Goal: Manage account settings

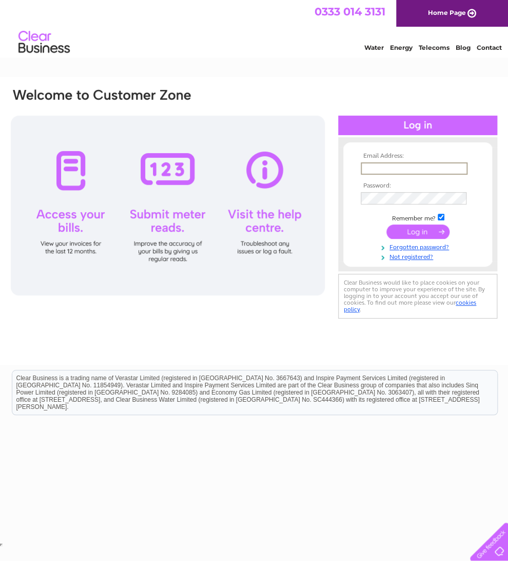
type input "[EMAIL_ADDRESS][DOMAIN_NAME]"
click at [418, 237] on input "submit" at bounding box center [418, 230] width 63 height 14
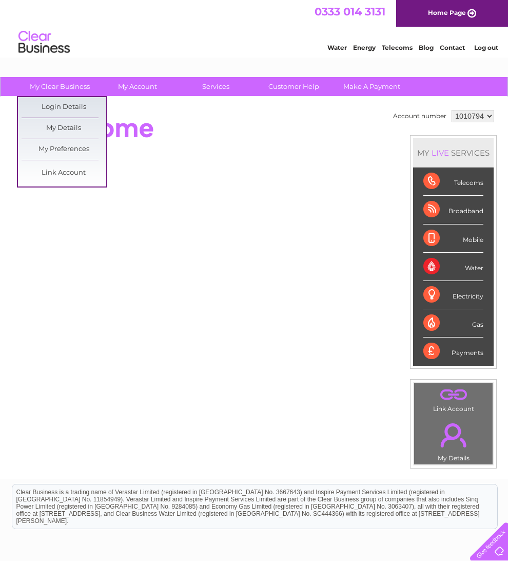
click at [43, 102] on link "Login Details" at bounding box center [64, 107] width 85 height 21
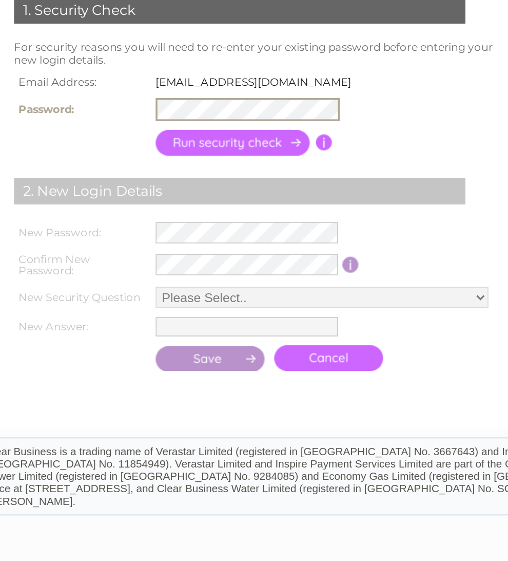
click at [115, 244] on input "button" at bounding box center [160, 251] width 90 height 15
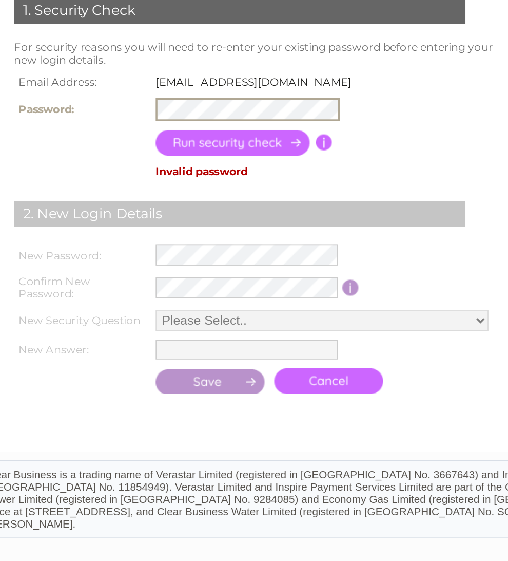
click at [128, 244] on input "button" at bounding box center [160, 251] width 90 height 15
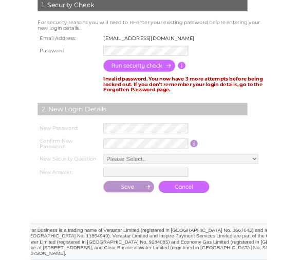
scroll to position [125, 0]
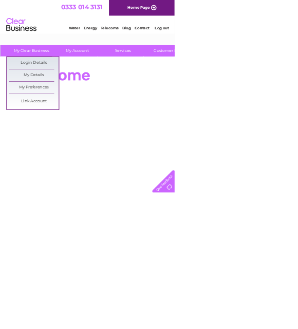
click at [42, 105] on link "Login Details" at bounding box center [57, 107] width 85 height 21
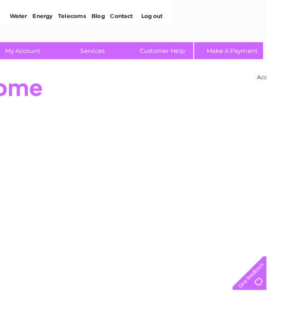
scroll to position [26, 127]
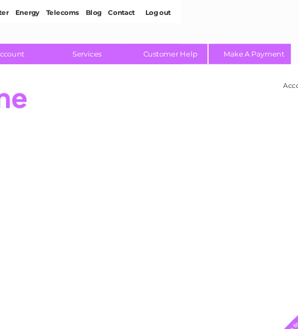
click at [155, 53] on link "Customer Help" at bounding box center [160, 60] width 85 height 19
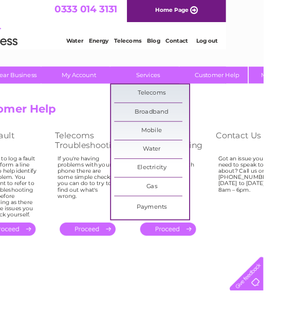
scroll to position [2, 0]
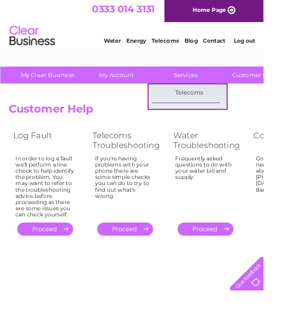
click at [184, 43] on link "Telecoms" at bounding box center [186, 47] width 31 height 8
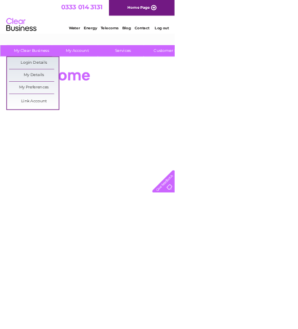
click at [38, 105] on link "Login Details" at bounding box center [57, 107] width 85 height 21
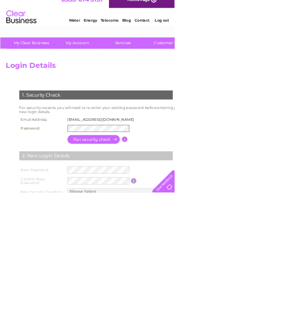
scroll to position [13, 0]
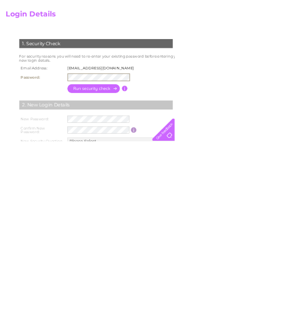
click at [155, 232] on input "button" at bounding box center [160, 239] width 90 height 15
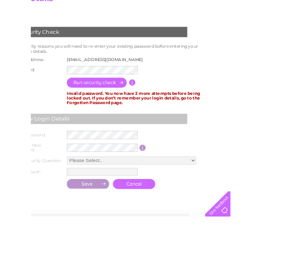
scroll to position [127, 0]
